Goal: Find specific page/section: Find specific page/section

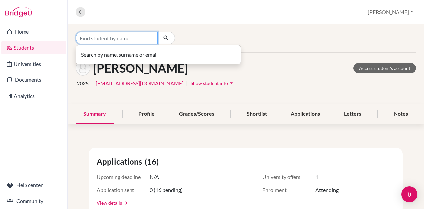
click at [146, 35] on input "Find student by name..." at bounding box center [117, 38] width 82 height 13
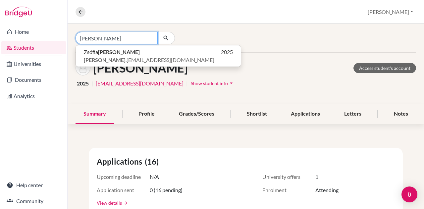
type input "[PERSON_NAME]"
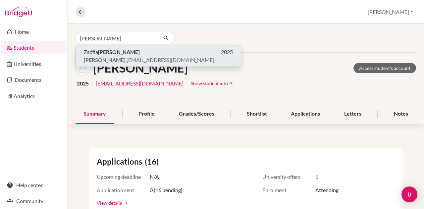
click button "[PERSON_NAME] 2025 [PERSON_NAME] .[EMAIL_ADDRESS][DOMAIN_NAME]" at bounding box center [158, 55] width 165 height 21
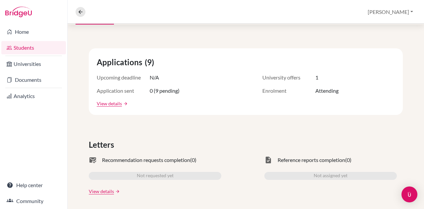
scroll to position [66, 0]
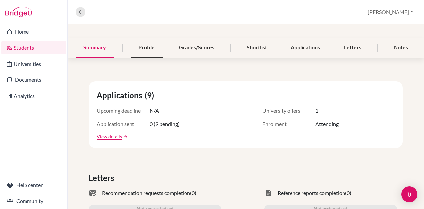
click at [145, 53] on div "Profile" at bounding box center [147, 48] width 32 height 20
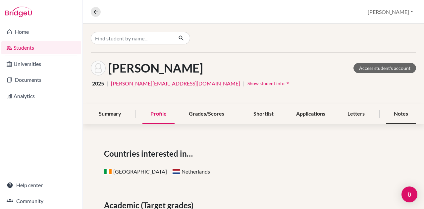
click at [394, 109] on div "Notes" at bounding box center [401, 114] width 30 height 20
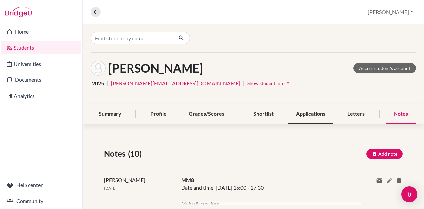
click at [302, 110] on div "Applications" at bounding box center [310, 114] width 45 height 20
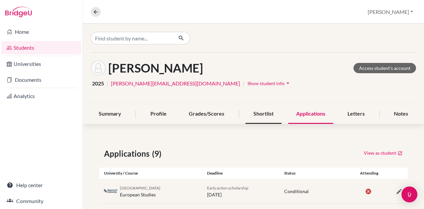
click at [260, 121] on div "Shortlist" at bounding box center [264, 114] width 36 height 20
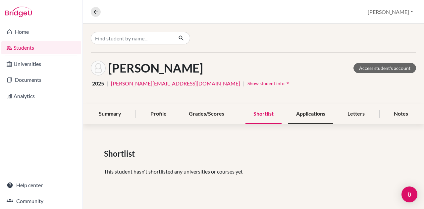
click at [306, 109] on div "Applications" at bounding box center [310, 114] width 45 height 20
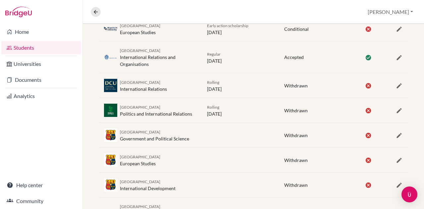
scroll to position [96, 0]
